Goal: Information Seeking & Learning: Understand process/instructions

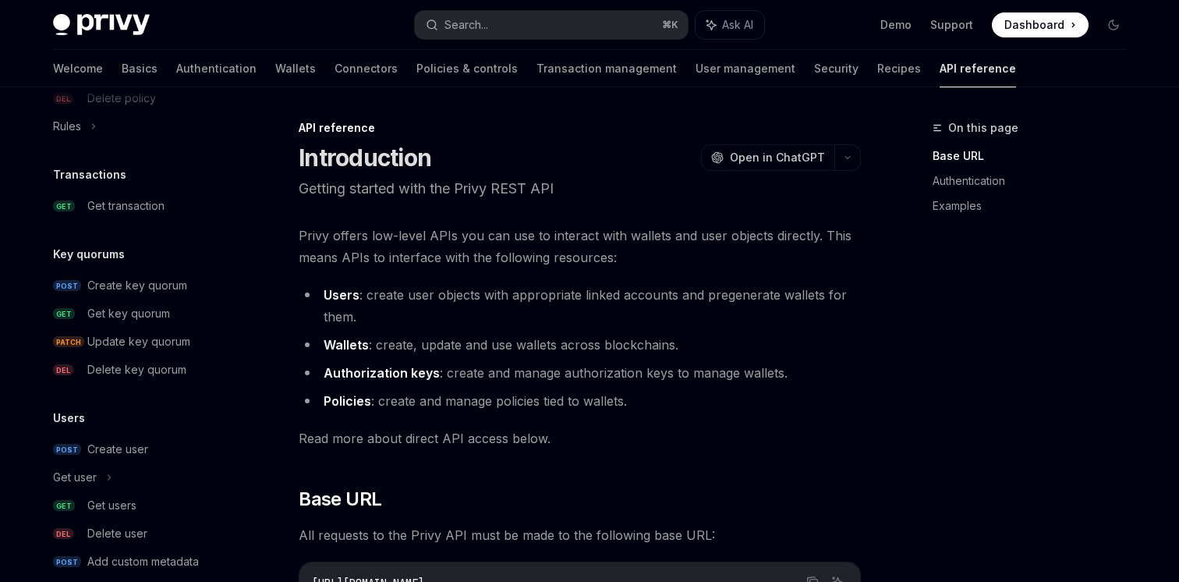
scroll to position [958, 0]
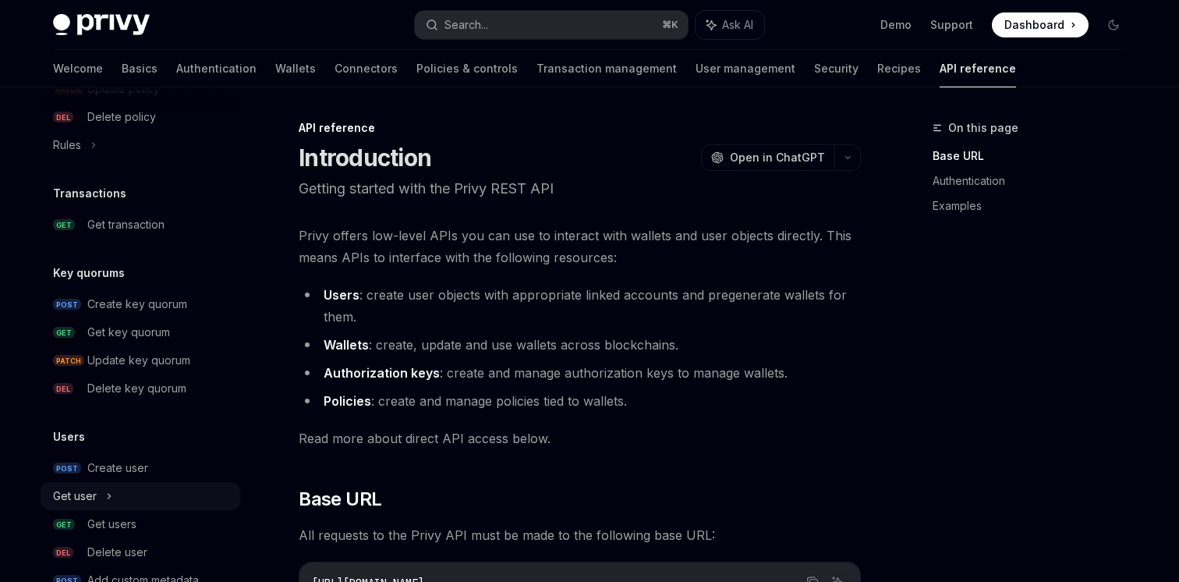
click at [78, 489] on div "Get user" at bounding box center [75, 496] width 44 height 19
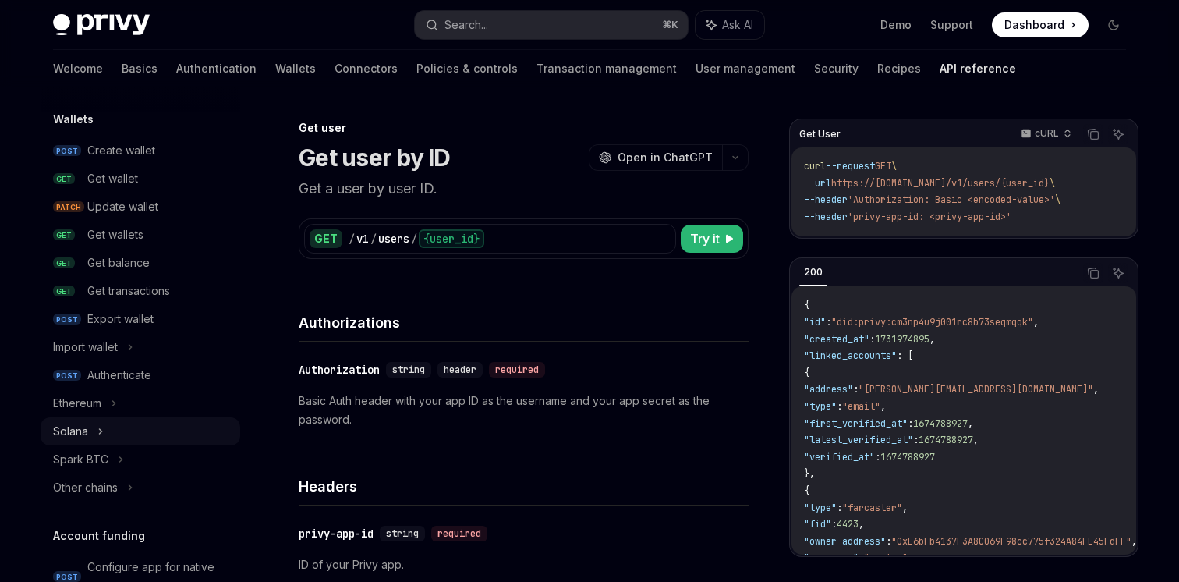
scroll to position [125, 0]
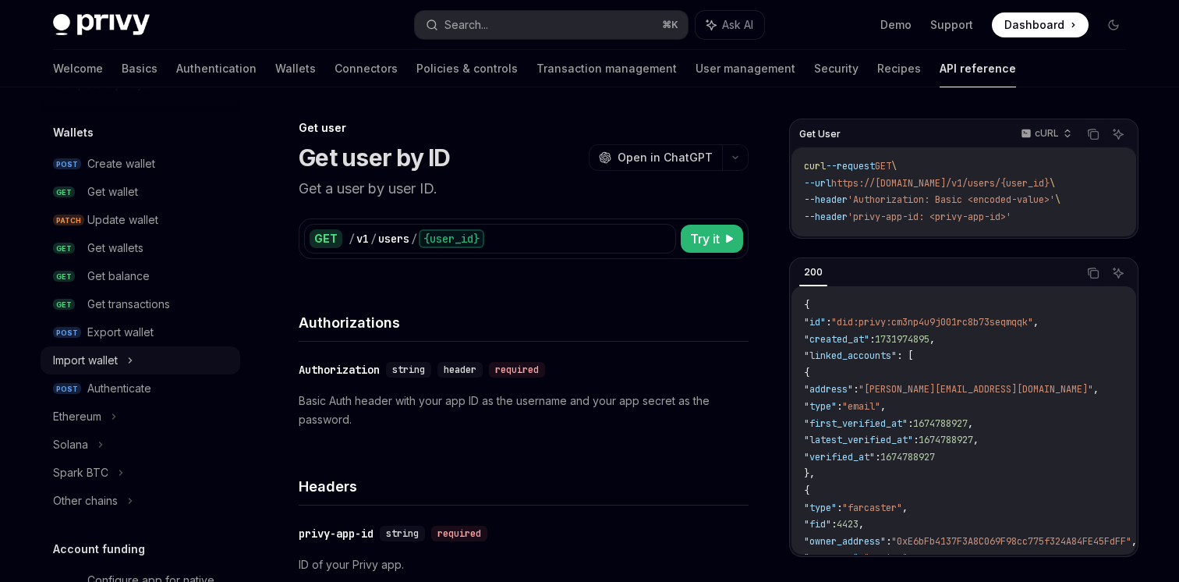
click at [91, 357] on div "Import wallet" at bounding box center [85, 360] width 65 height 19
type textarea "*"
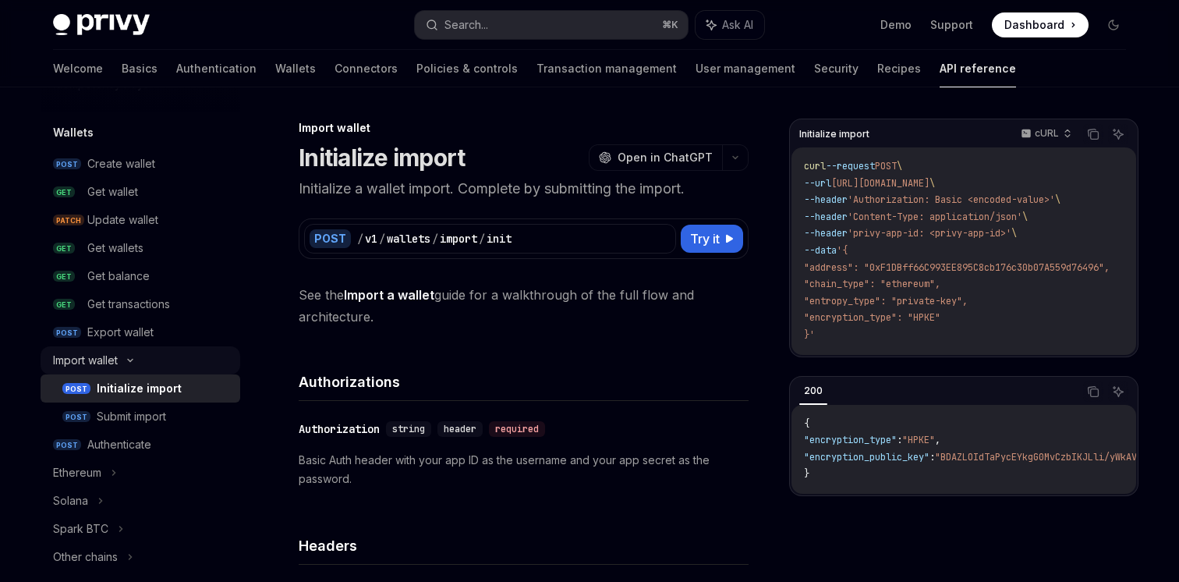
click at [91, 357] on div "Import wallet" at bounding box center [85, 360] width 65 height 19
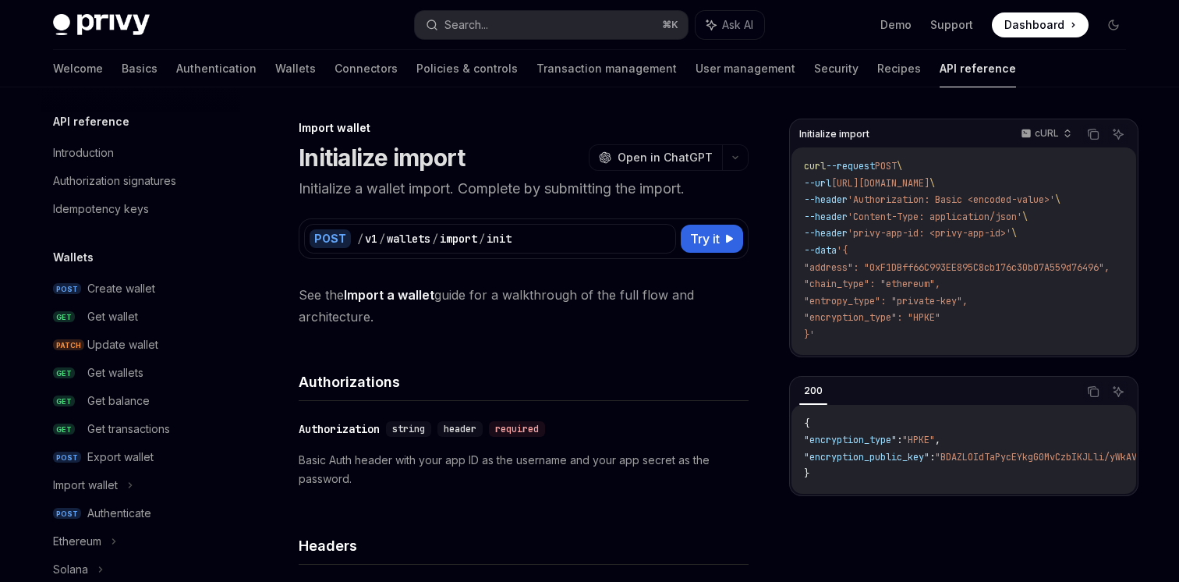
click at [480, 144] on div "Initialize import OpenAI Open in ChatGPT" at bounding box center [524, 158] width 450 height 28
click at [363, 223] on div "POST / v1 / wallets / import / init Try it" at bounding box center [524, 238] width 450 height 41
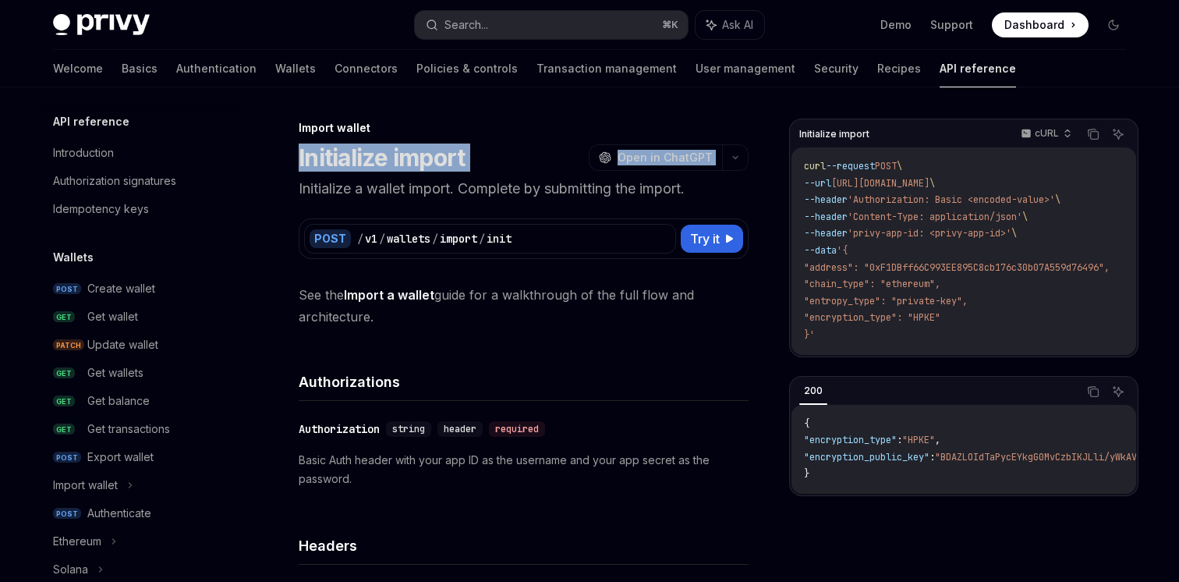
drag, startPoint x: 309, startPoint y: 156, endPoint x: 547, endPoint y: 178, distance: 238.9
click at [547, 178] on header "Import wallet Initialize import OpenAI Open in ChatGPT Initialize a wallet impo…" at bounding box center [524, 160] width 450 height 80
click at [470, 130] on div "Import wallet" at bounding box center [524, 128] width 450 height 16
